Goal: Task Accomplishment & Management: Use online tool/utility

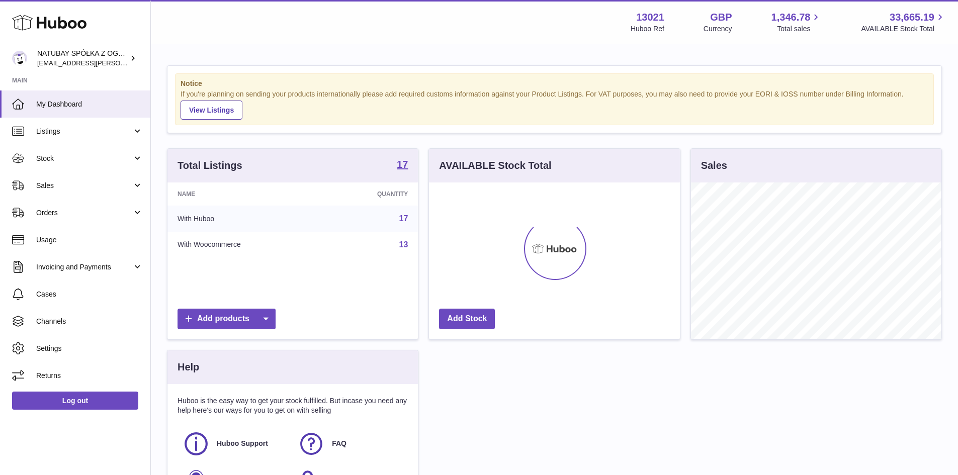
scroll to position [157, 251]
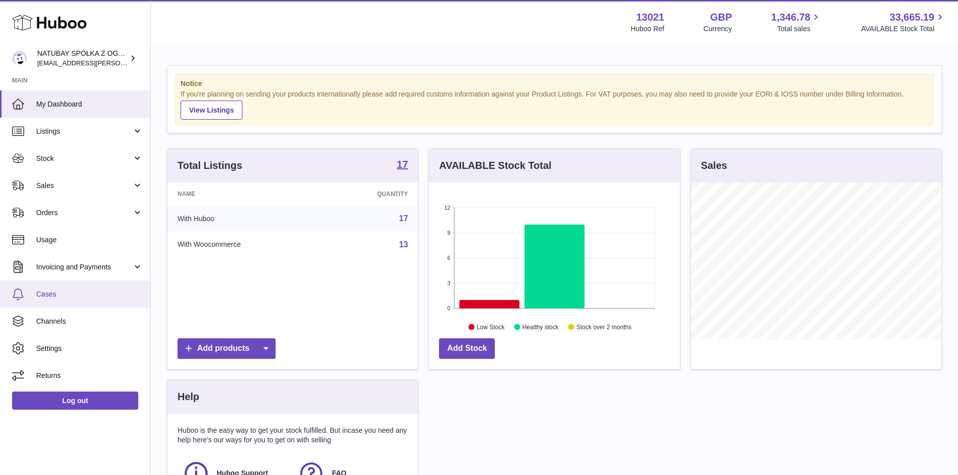
click at [88, 295] on span "Cases" at bounding box center [89, 295] width 107 height 10
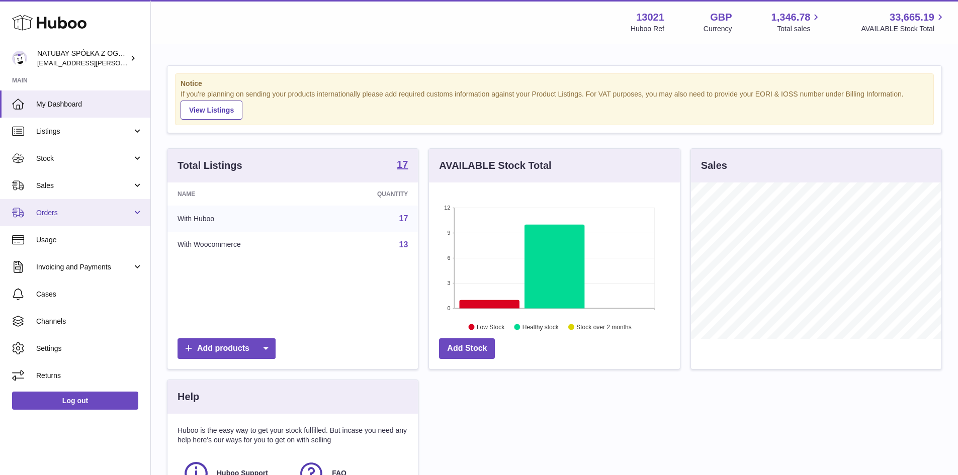
click at [98, 207] on link "Orders" at bounding box center [75, 212] width 150 height 27
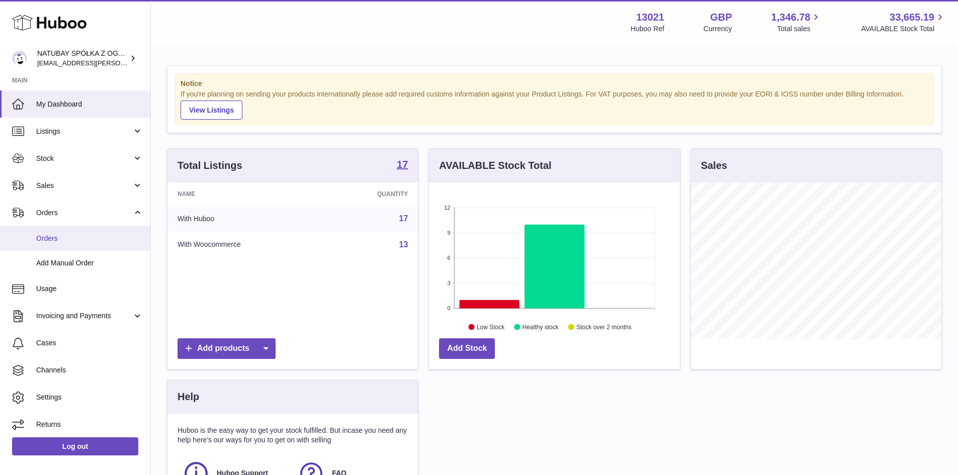
click at [107, 234] on span "Orders" at bounding box center [89, 239] width 107 height 10
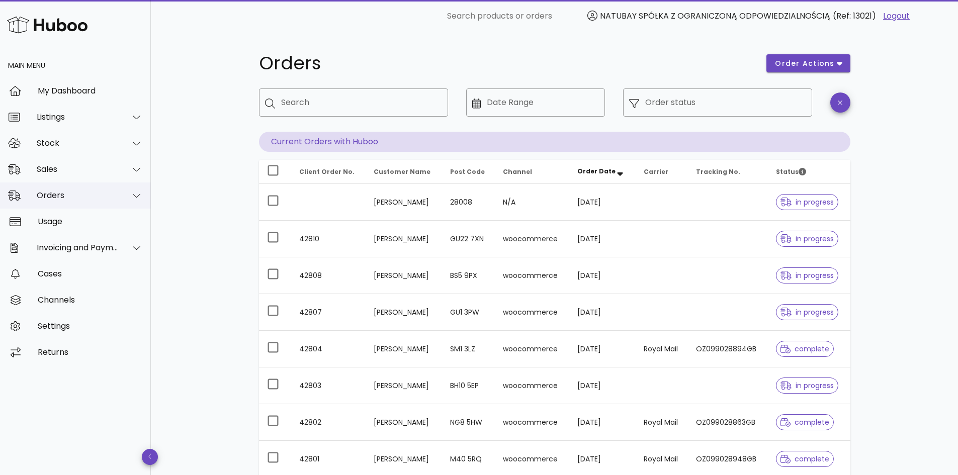
click at [102, 193] on div "Orders" at bounding box center [78, 196] width 82 height 10
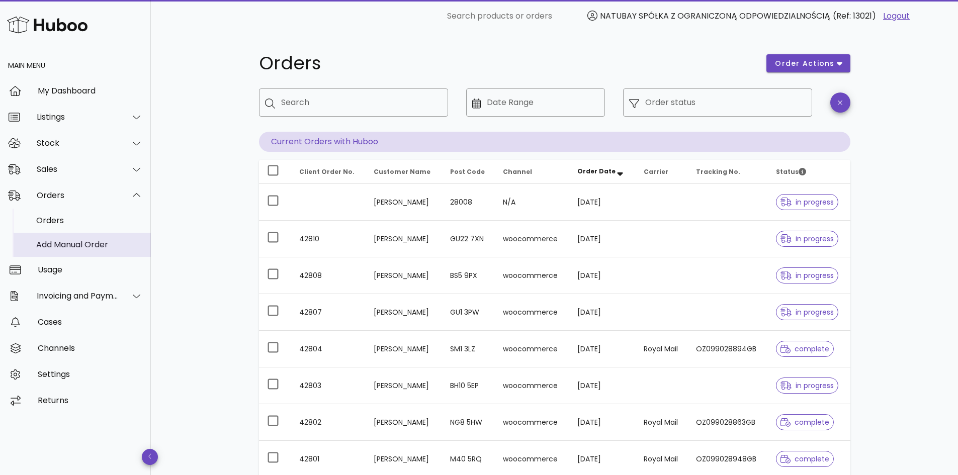
click at [105, 243] on div "Add Manual Order" at bounding box center [89, 245] width 107 height 10
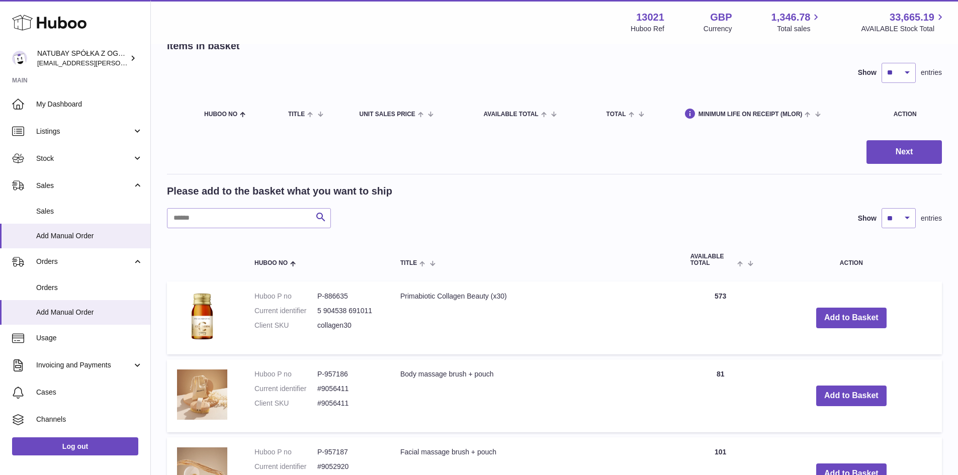
scroll to position [151, 0]
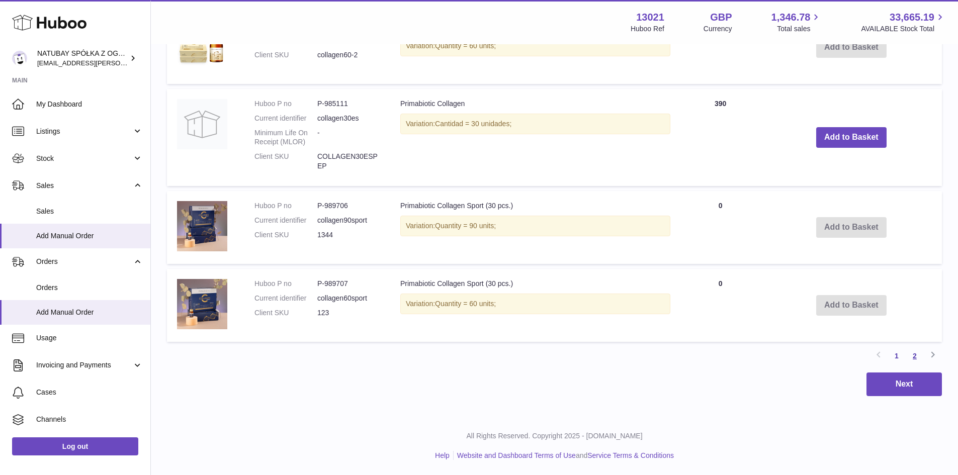
click at [921, 355] on link "2" at bounding box center [915, 356] width 18 height 18
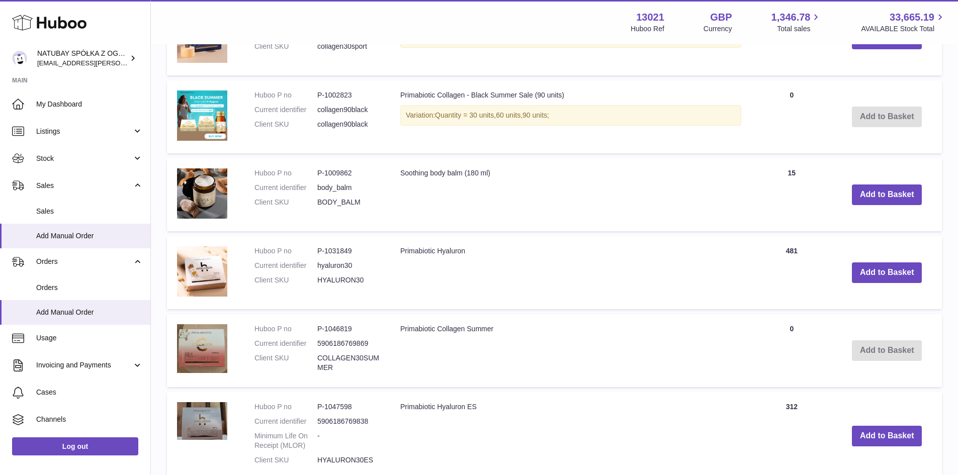
scroll to position [347, 0]
